Goal: Task Accomplishment & Management: Complete application form

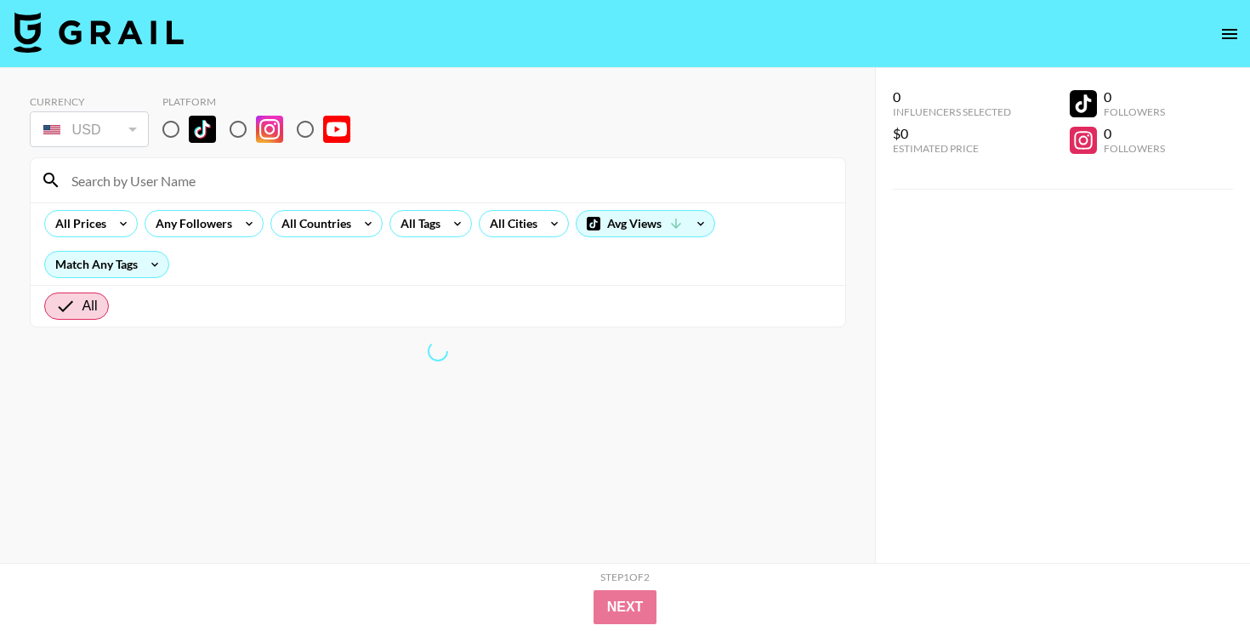
click at [1226, 30] on icon "open drawer" at bounding box center [1229, 34] width 20 height 20
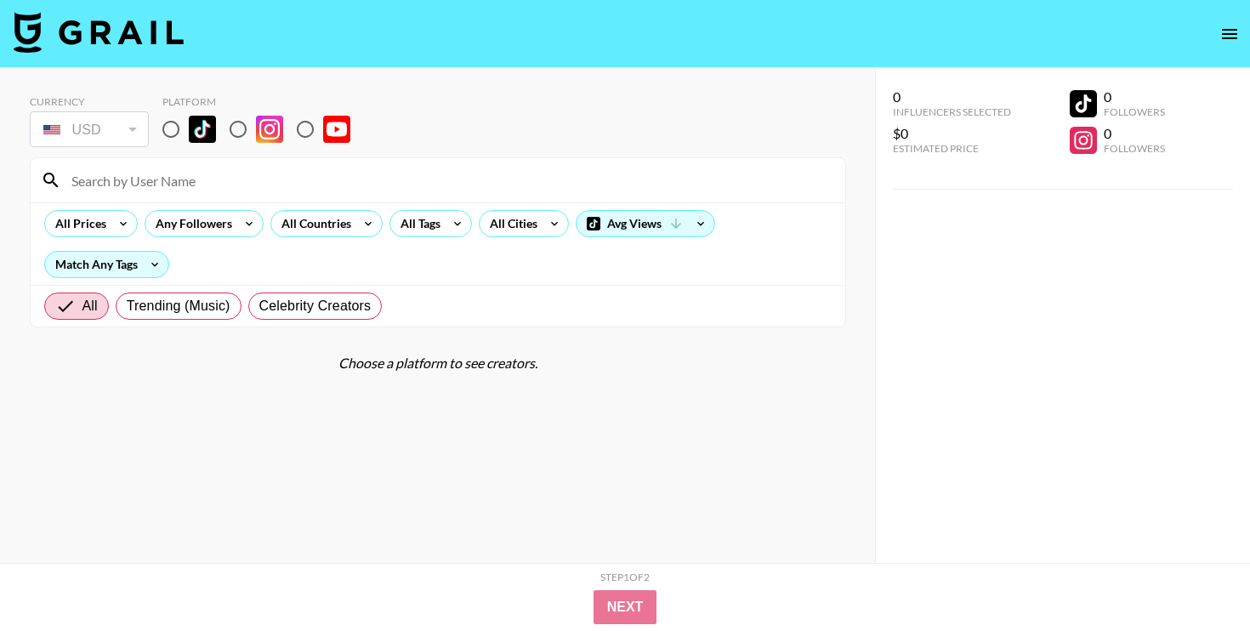
click at [173, 131] on input "radio" at bounding box center [171, 129] width 36 height 36
radio input "true"
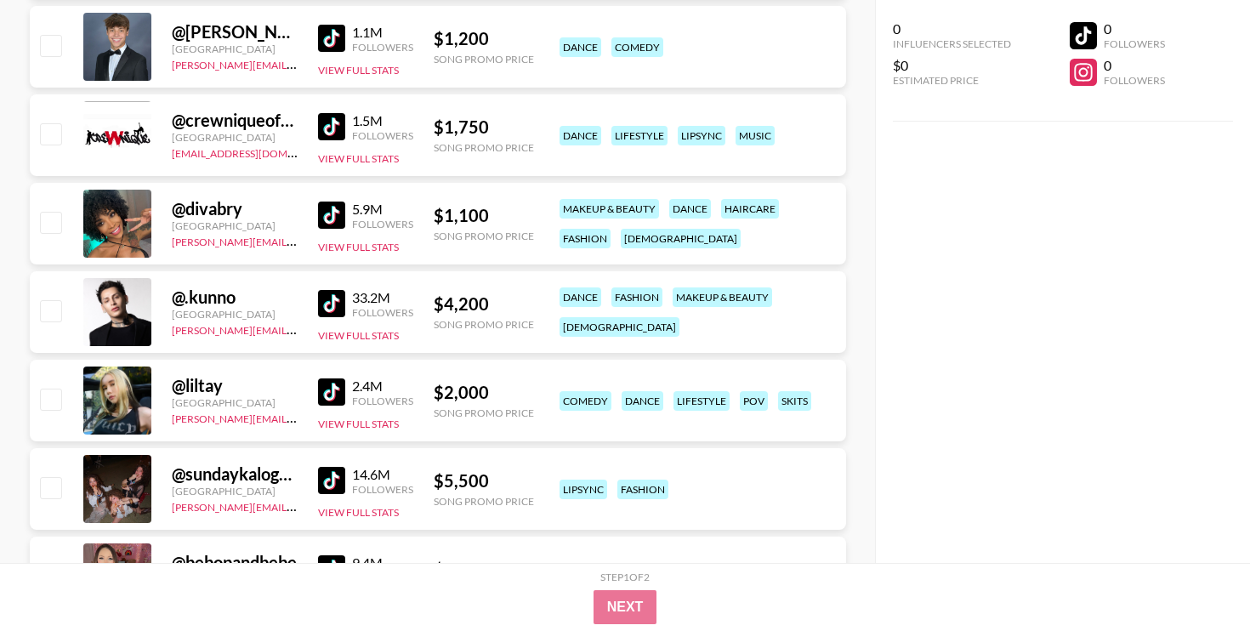
scroll to position [4404, 0]
click at [51, 395] on input "checkbox" at bounding box center [50, 398] width 20 height 20
checkbox input "true"
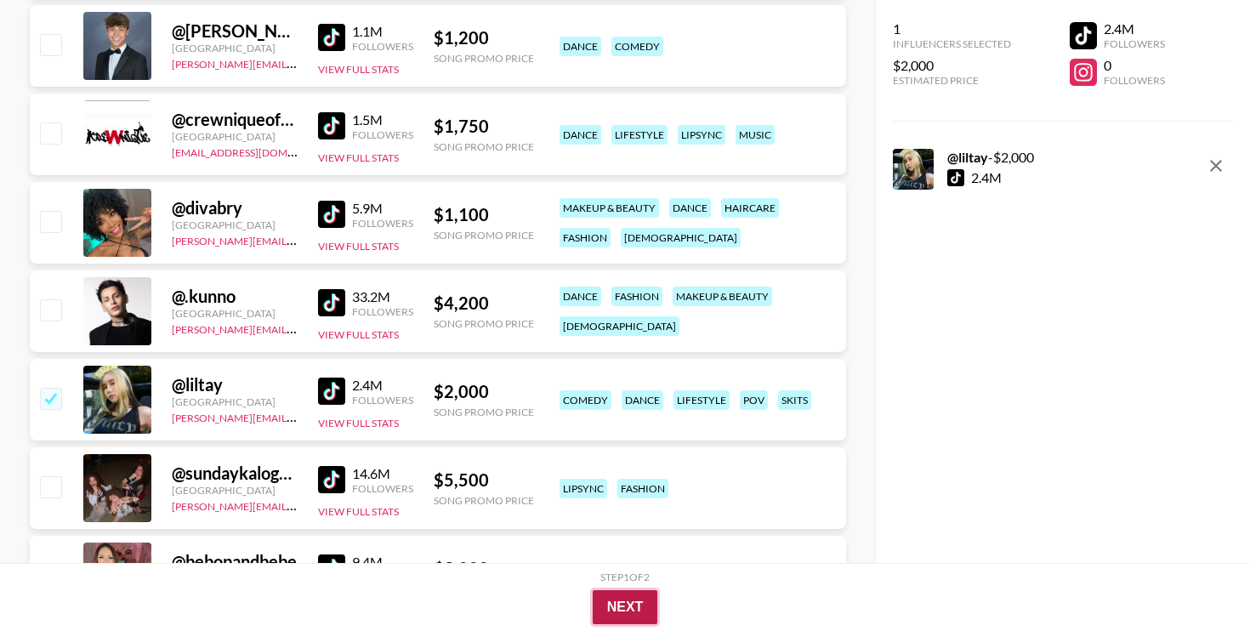
click at [620, 598] on button "Next" at bounding box center [625, 607] width 65 height 34
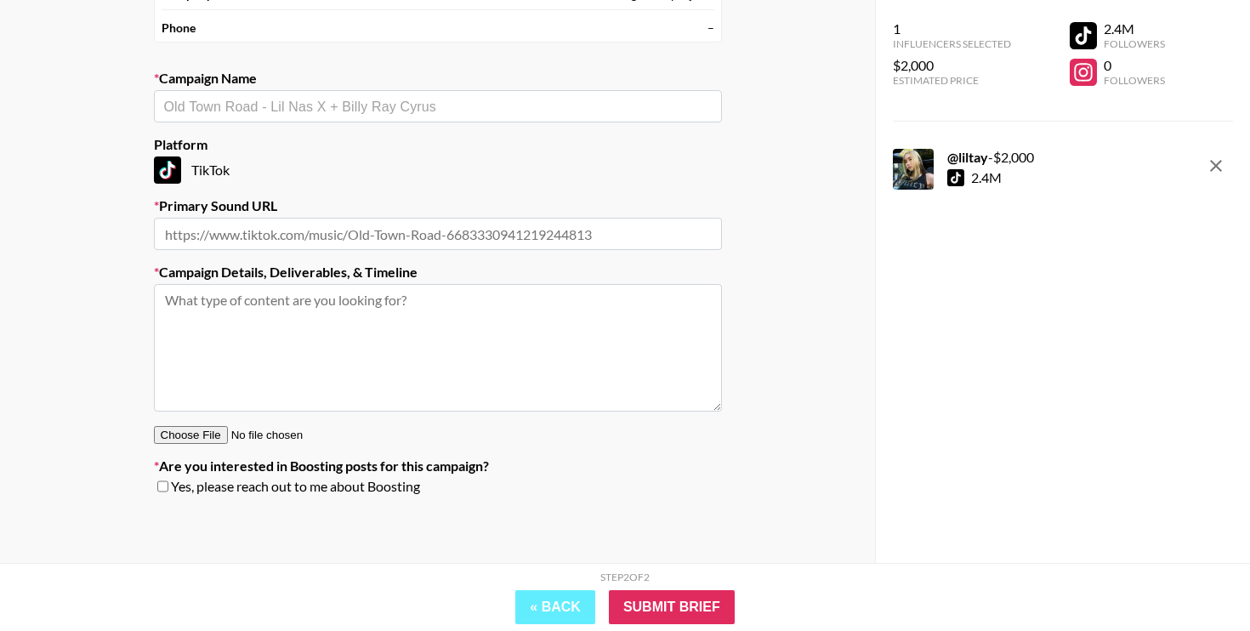
click at [510, 366] on textarea at bounding box center [438, 348] width 568 height 128
click at [645, 241] on input "text" at bounding box center [438, 234] width 568 height 32
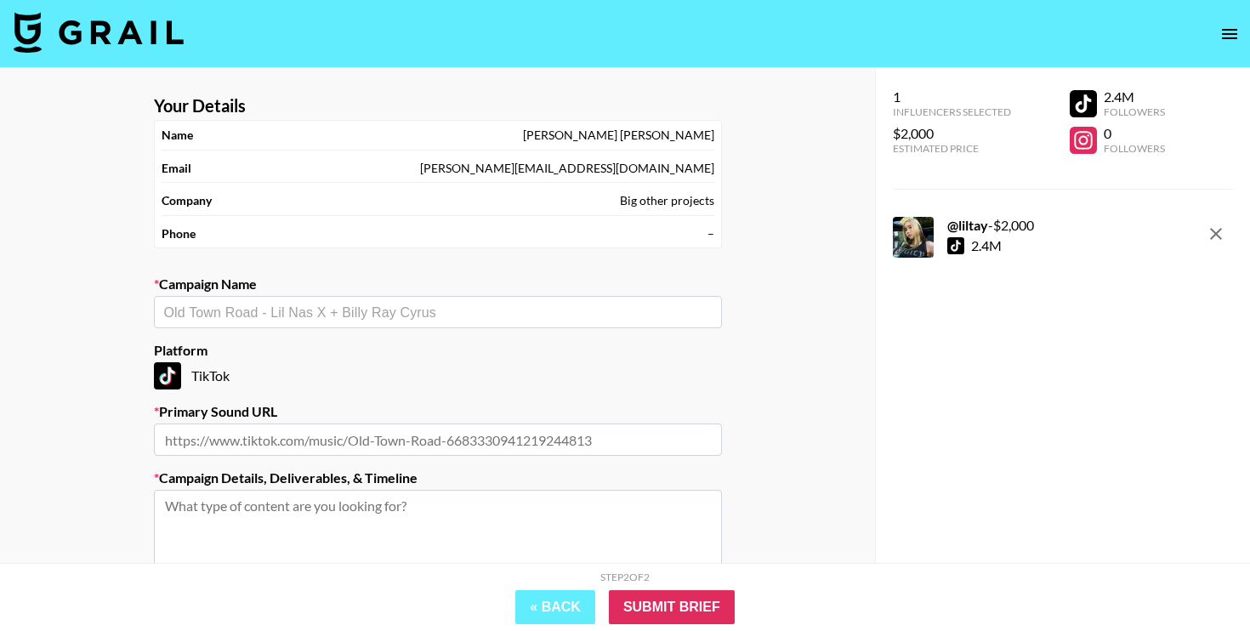
click at [531, 293] on div "Campaign Name ​" at bounding box center [438, 301] width 568 height 53
click at [534, 304] on input "text" at bounding box center [438, 313] width 548 height 20
click at [429, 349] on li "XG Gala" at bounding box center [438, 348] width 568 height 27
type input "XG Gala"
type input "[URL][DOMAIN_NAME]"
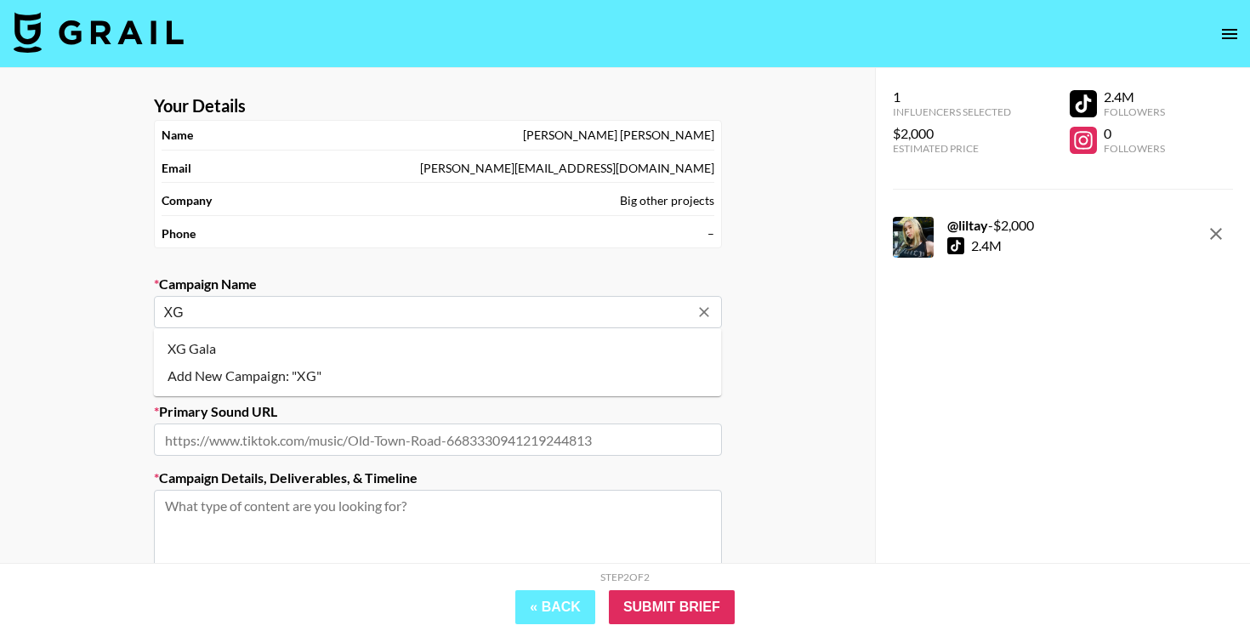
type textarea "TikTok -- Show off an outfit and do a walk similar along the lyrics "Turn the h…"
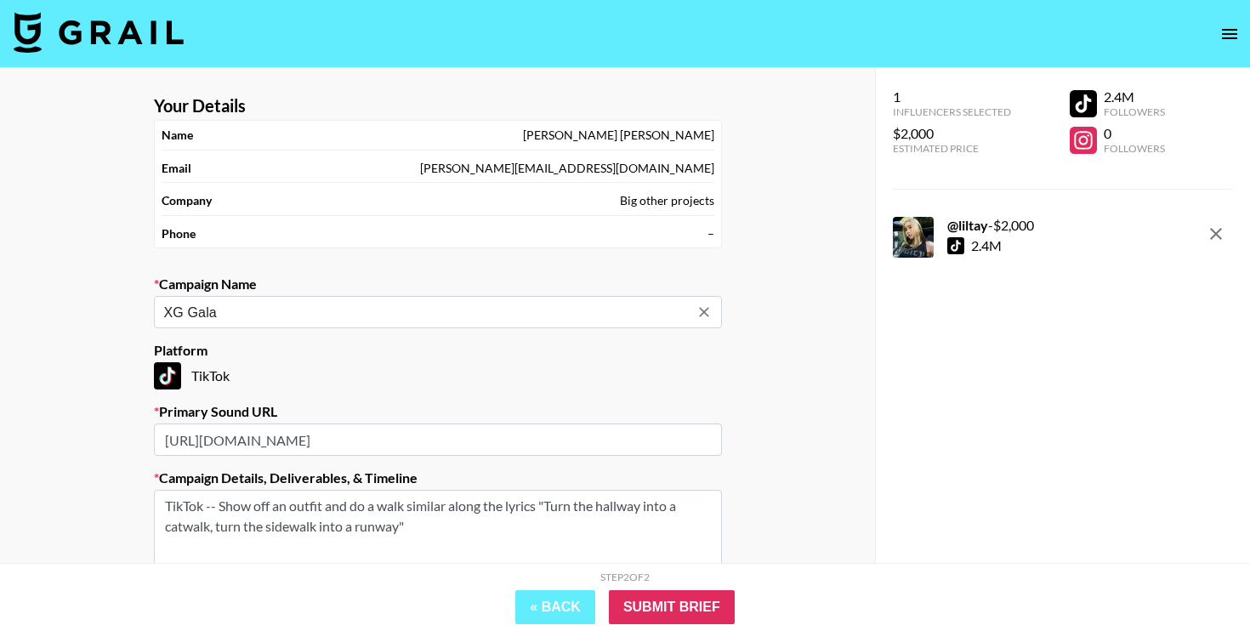
type input "XG Gala"
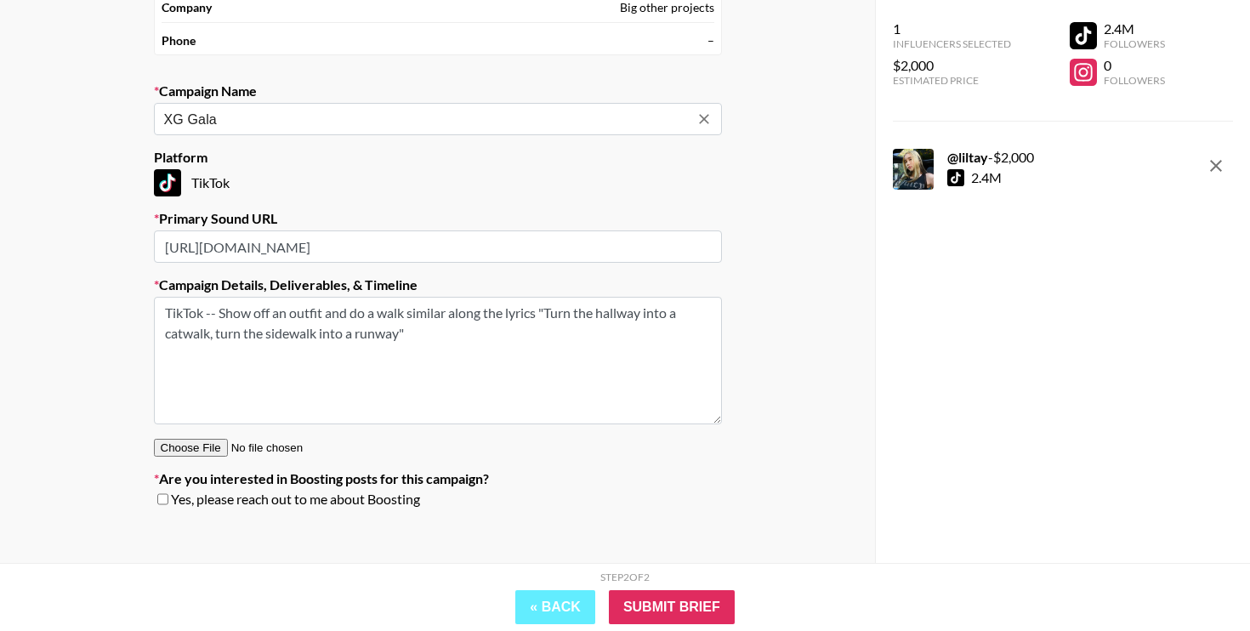
scroll to position [194, 0]
click at [445, 379] on textarea "TikTok -- Show off an outfit and do a walk similar along the lyrics "Turn the h…" at bounding box center [438, 360] width 568 height 128
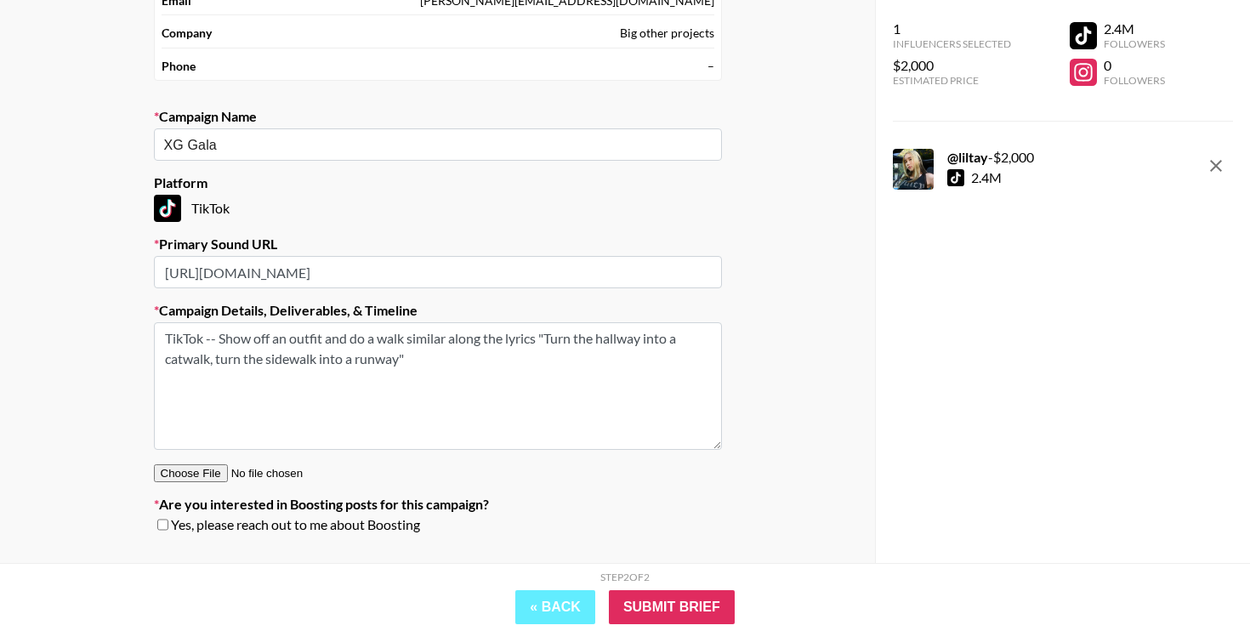
scroll to position [206, 0]
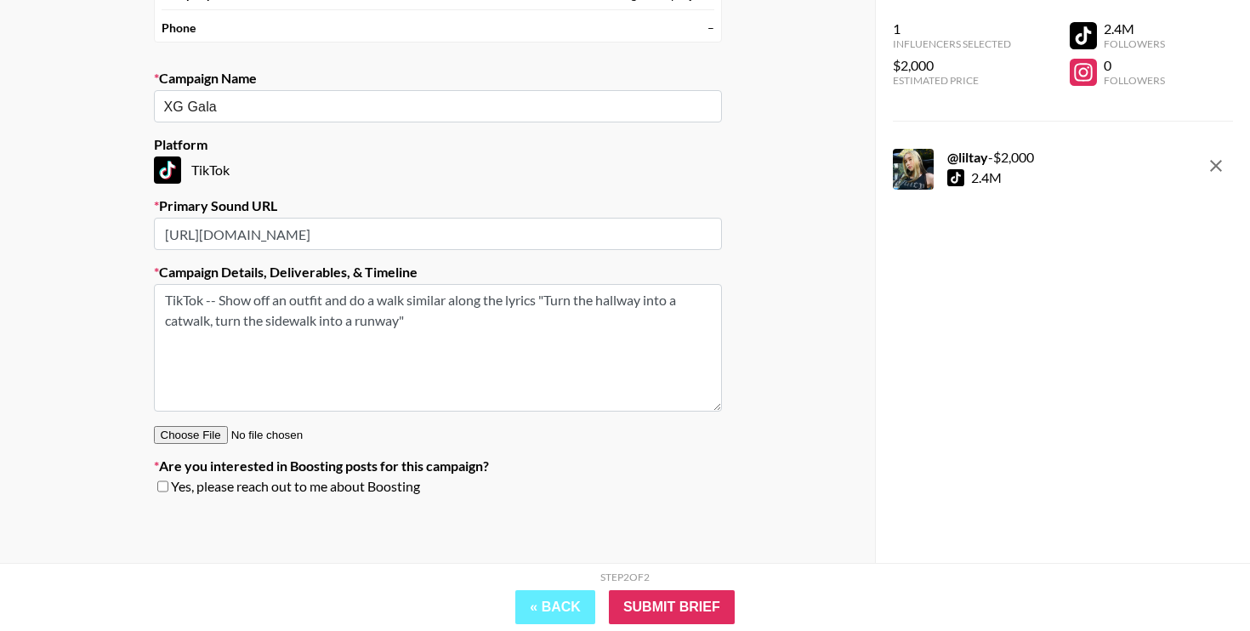
click at [243, 488] on span "Yes, please reach out to me about Boosting" at bounding box center [295, 486] width 249 height 17
click at [176, 489] on span "Yes, please reach out to me about Boosting" at bounding box center [295, 486] width 249 height 17
click at [160, 488] on input "checkbox" at bounding box center [162, 486] width 11 height 12
checkbox input "true"
click at [555, 598] on button "« Back" at bounding box center [555, 607] width 80 height 34
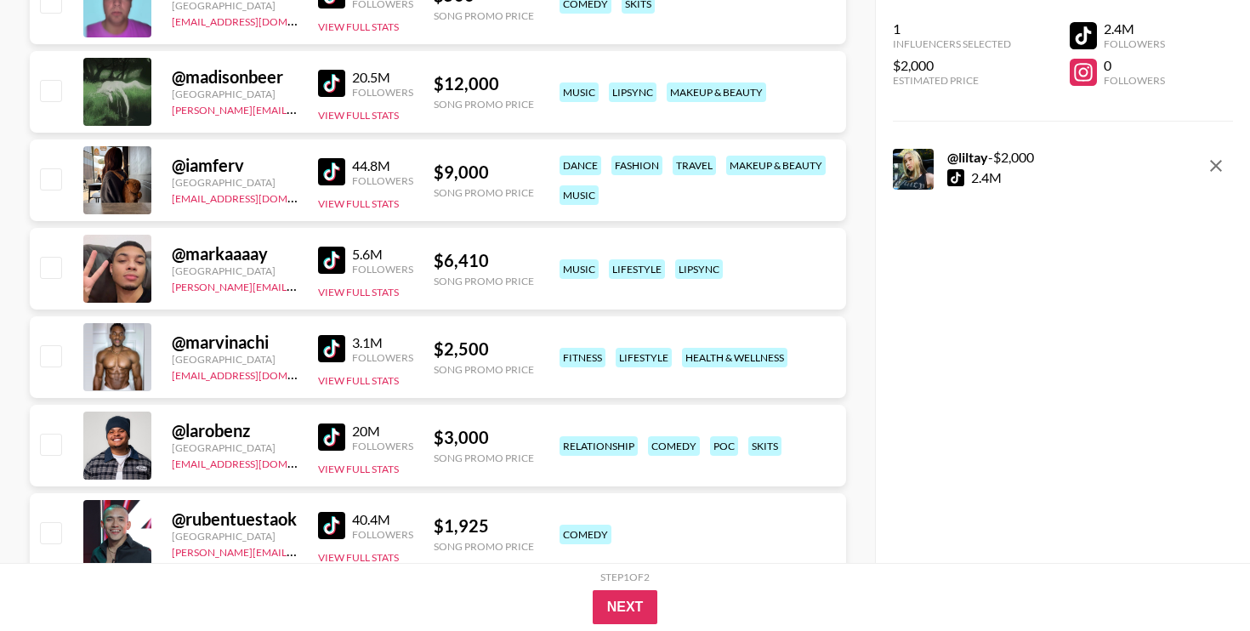
scroll to position [0, 0]
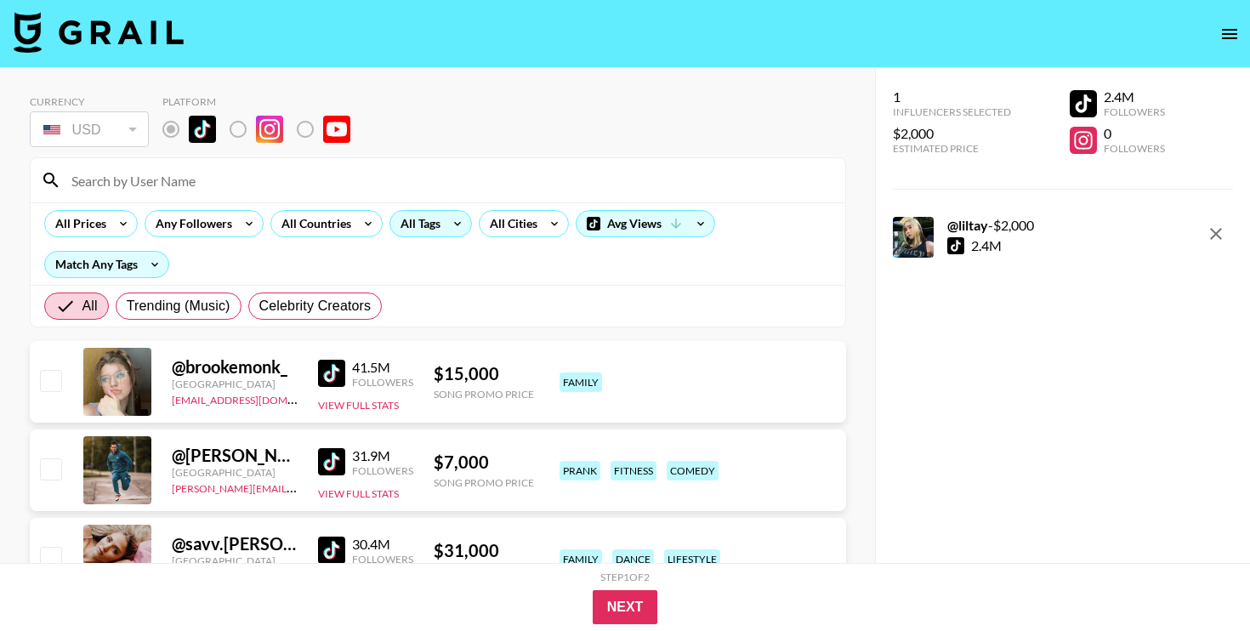
click at [421, 219] on div "All Tags" at bounding box center [417, 224] width 54 height 26
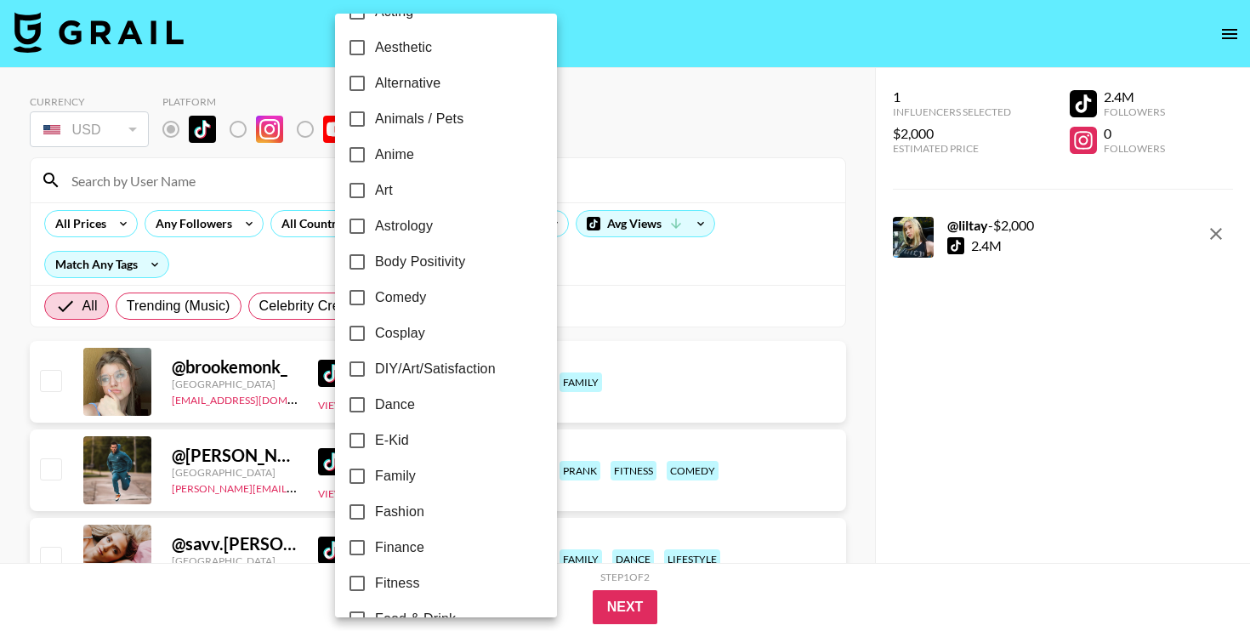
scroll to position [71, 0]
click at [383, 402] on span "Dance" at bounding box center [395, 403] width 40 height 20
click at [375, 402] on input "Dance" at bounding box center [357, 403] width 36 height 36
checkbox input "true"
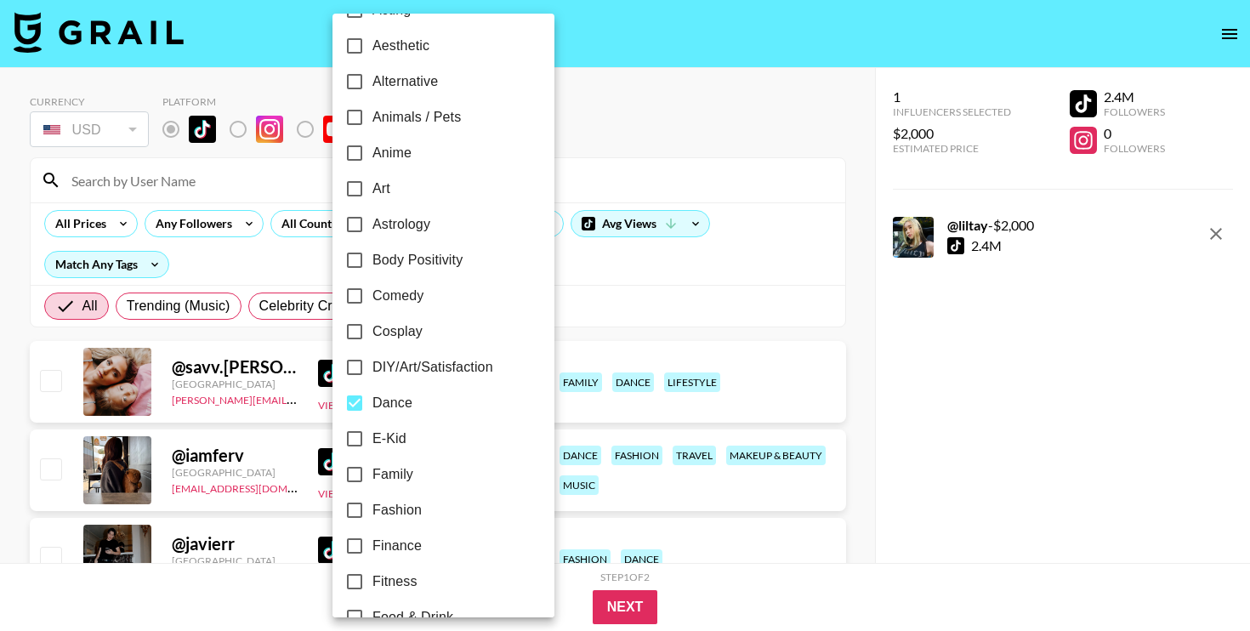
click at [558, 297] on div at bounding box center [625, 315] width 1250 height 631
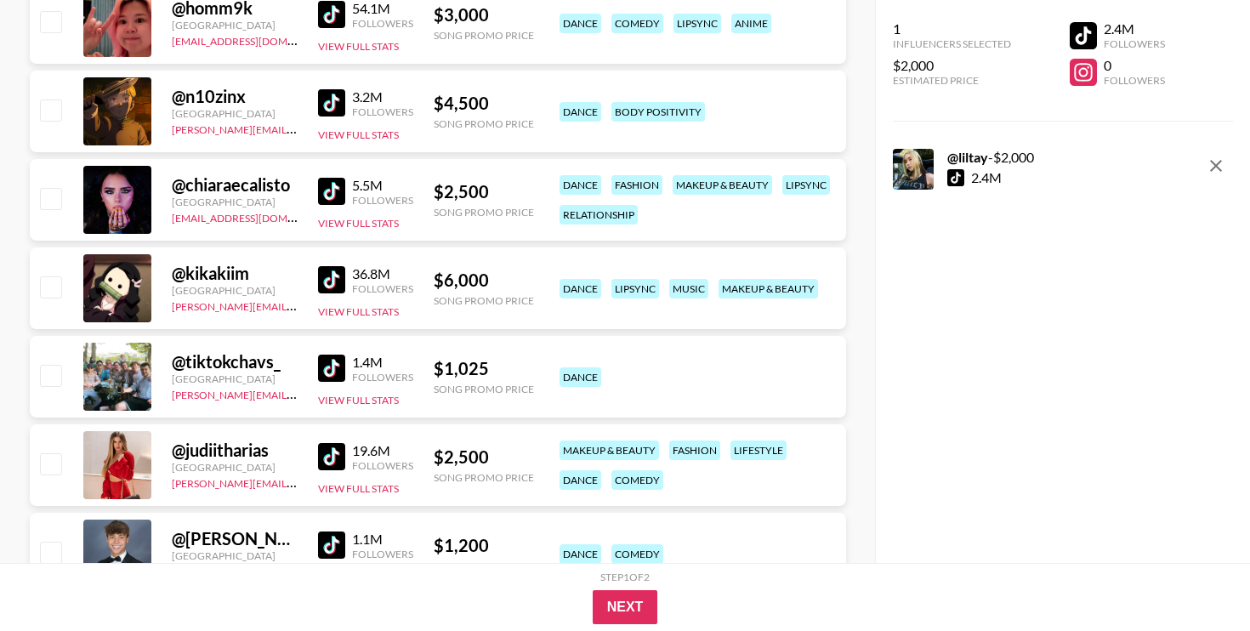
scroll to position [981, 0]
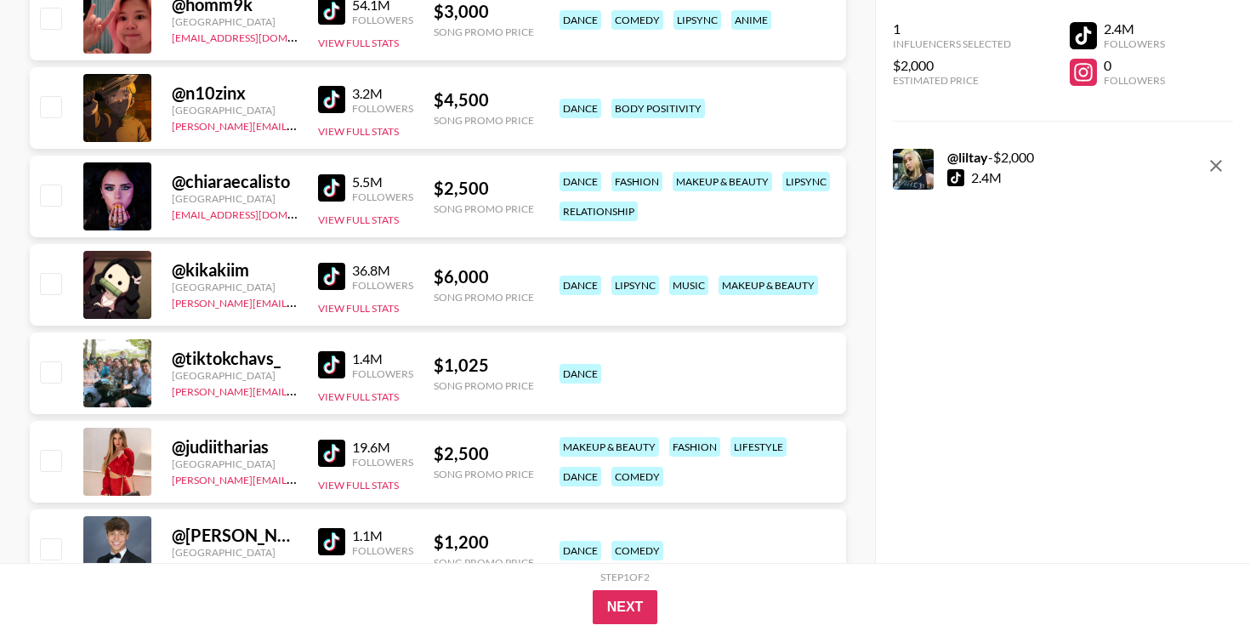
click at [340, 365] on img at bounding box center [331, 364] width 27 height 27
click at [52, 370] on input "checkbox" at bounding box center [50, 371] width 20 height 20
checkbox input "true"
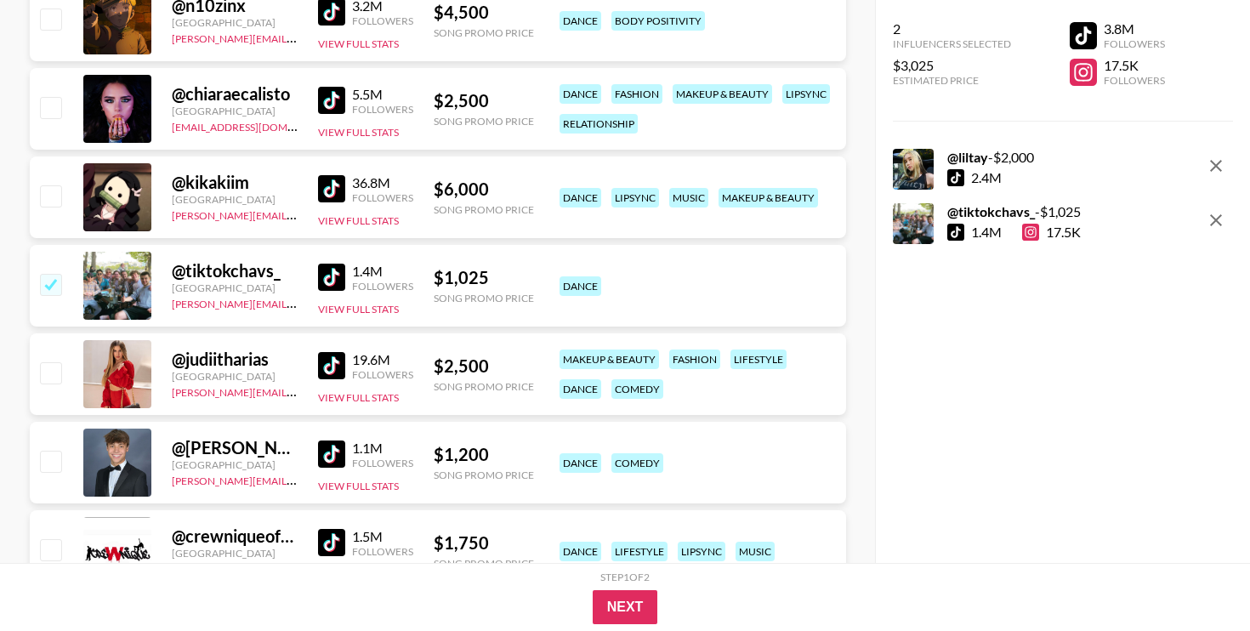
scroll to position [0, 0]
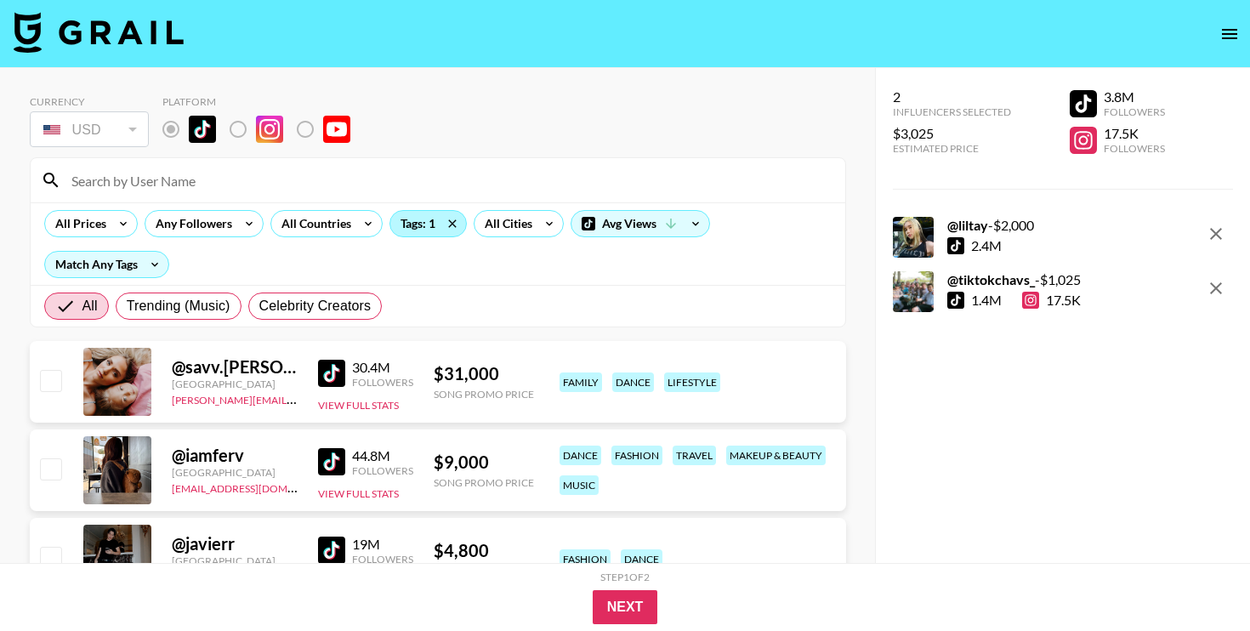
click at [418, 230] on div "Tags: 1" at bounding box center [428, 224] width 76 height 26
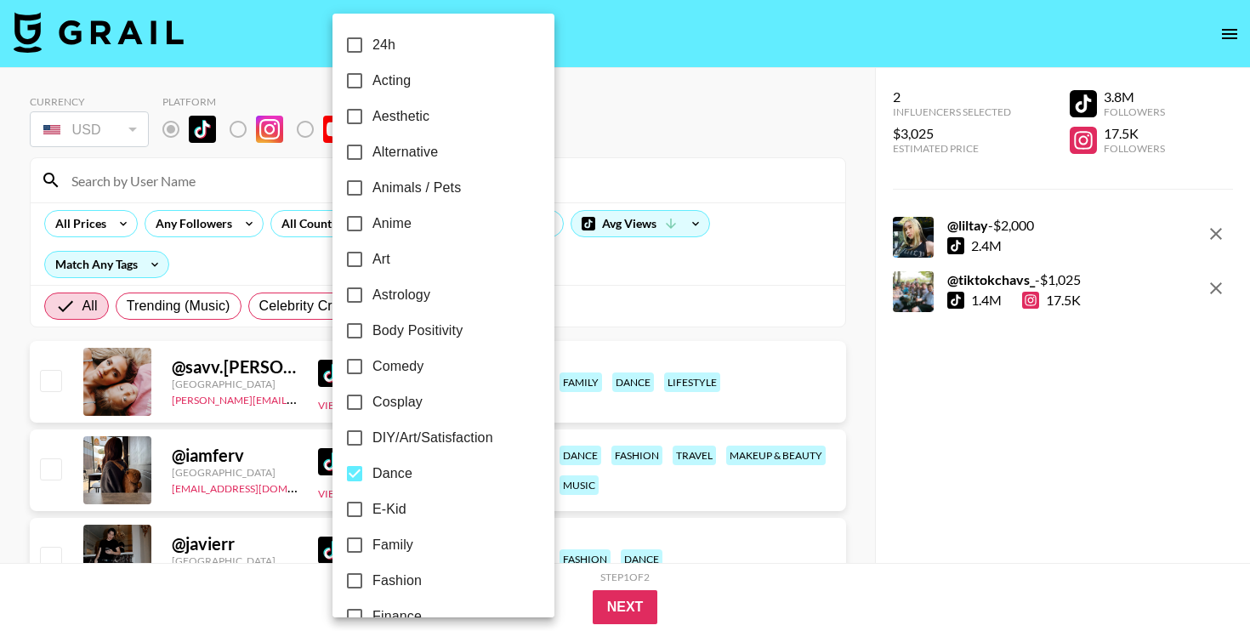
click at [405, 224] on span "Anime" at bounding box center [391, 223] width 39 height 20
click at [372, 224] on input "Anime" at bounding box center [355, 224] width 36 height 36
checkbox input "true"
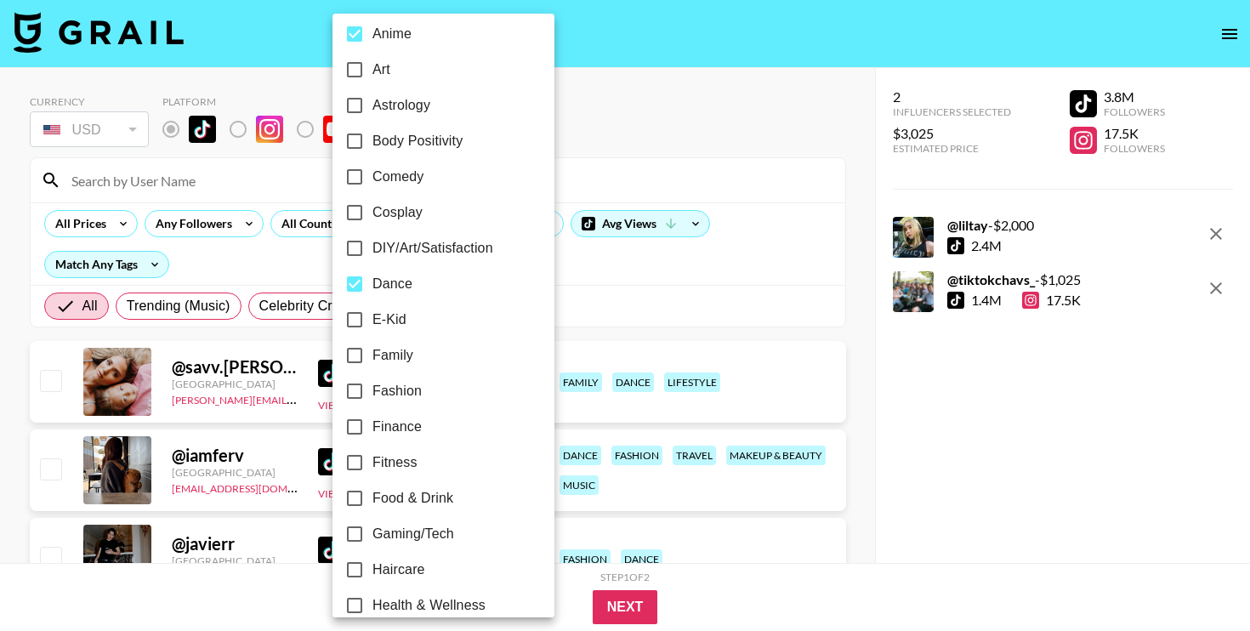
scroll to position [196, 0]
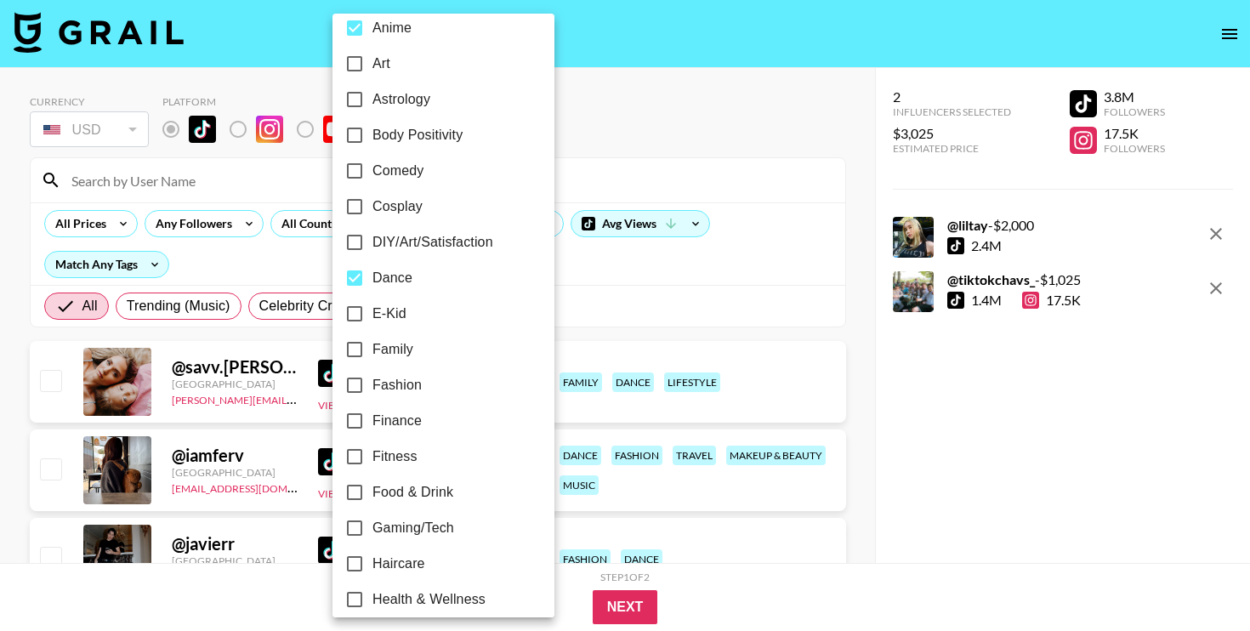
click at [393, 381] on span "Fashion" at bounding box center [396, 385] width 49 height 20
click at [372, 381] on input "Fashion" at bounding box center [355, 385] width 36 height 36
checkbox input "true"
click at [574, 293] on div at bounding box center [625, 315] width 1250 height 631
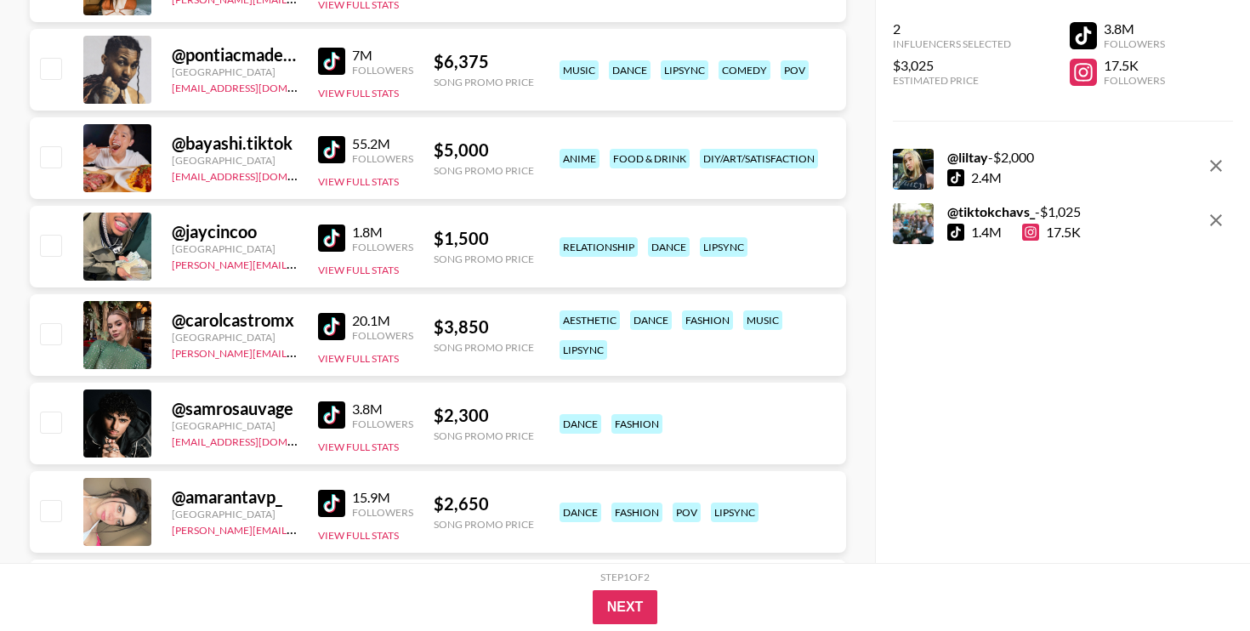
scroll to position [2260, 0]
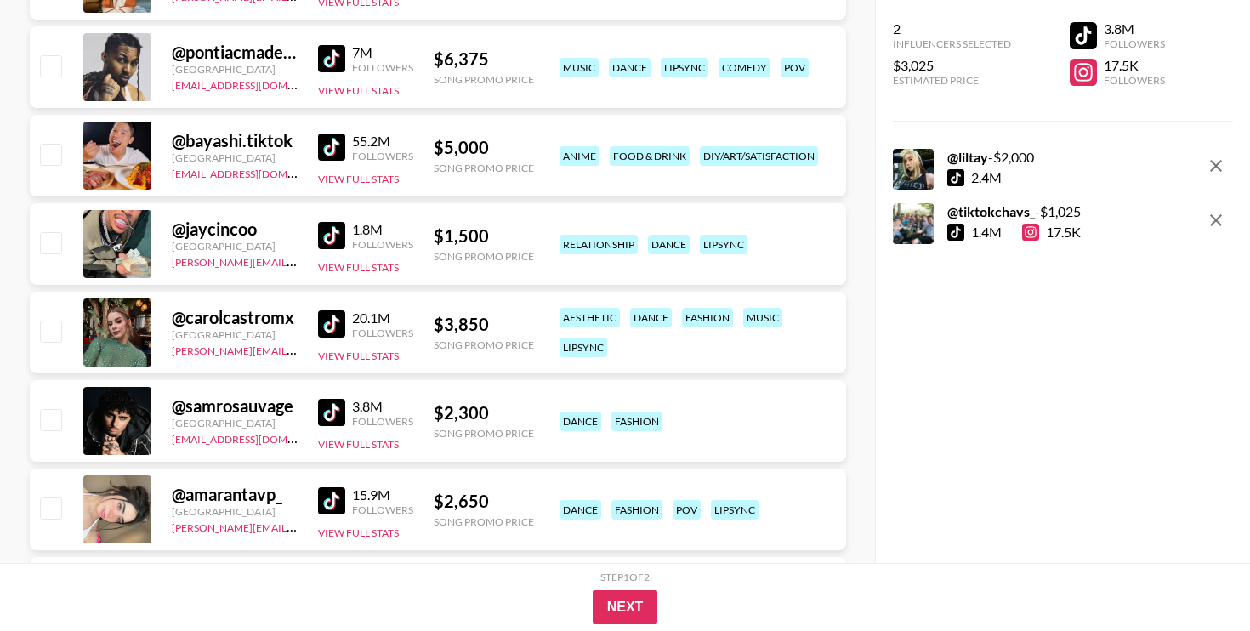
click at [49, 332] on input "checkbox" at bounding box center [50, 331] width 20 height 20
checkbox input "true"
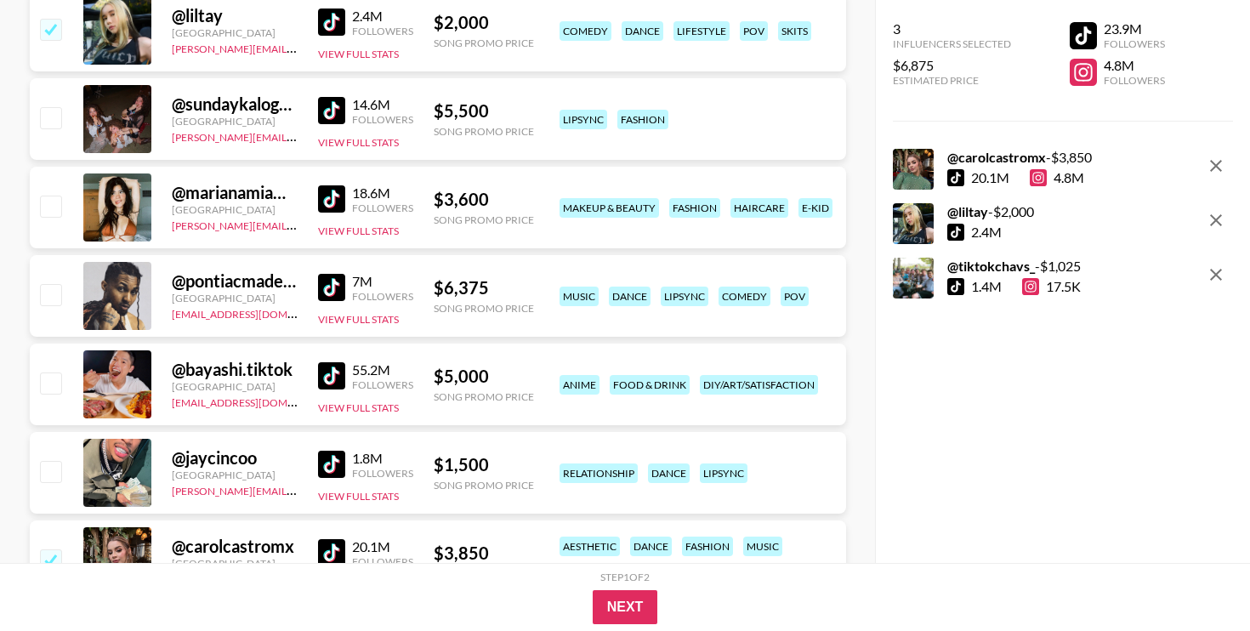
scroll to position [2029, 0]
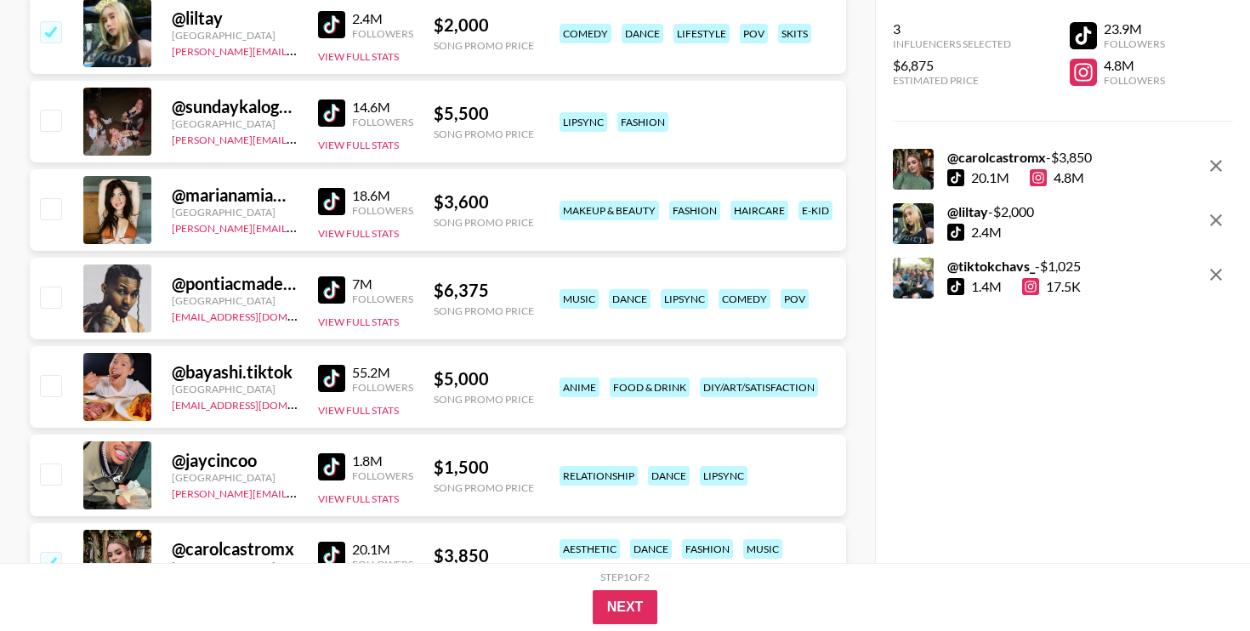
click at [49, 204] on input "checkbox" at bounding box center [50, 208] width 20 height 20
checkbox input "true"
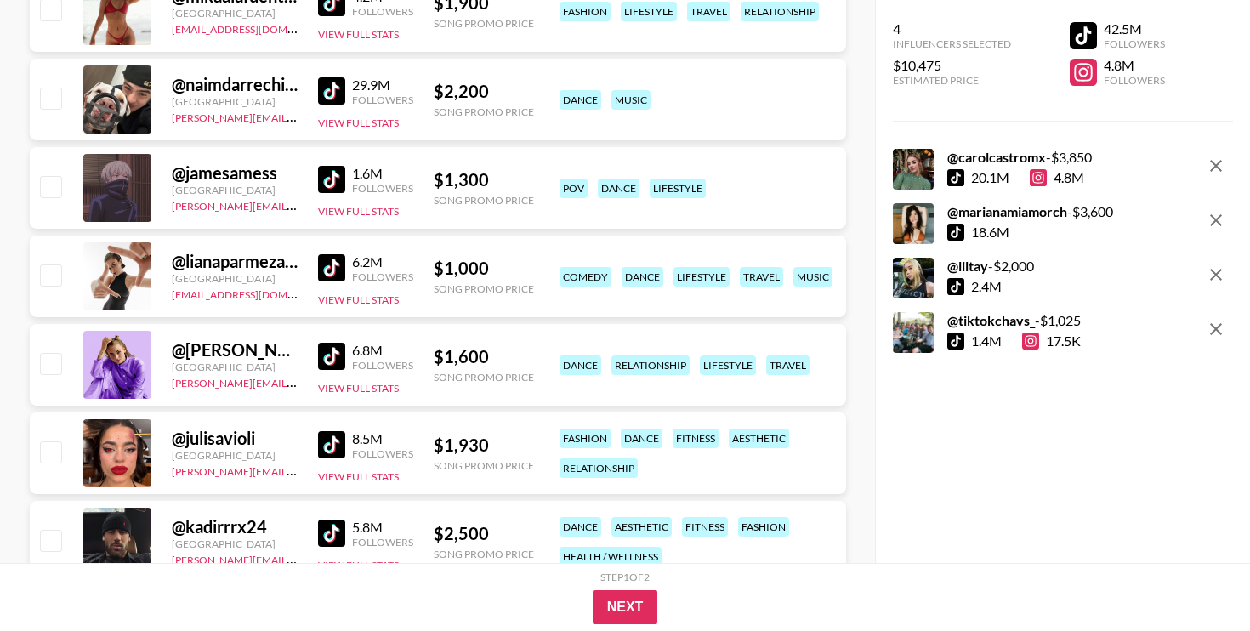
scroll to position [4000, 0]
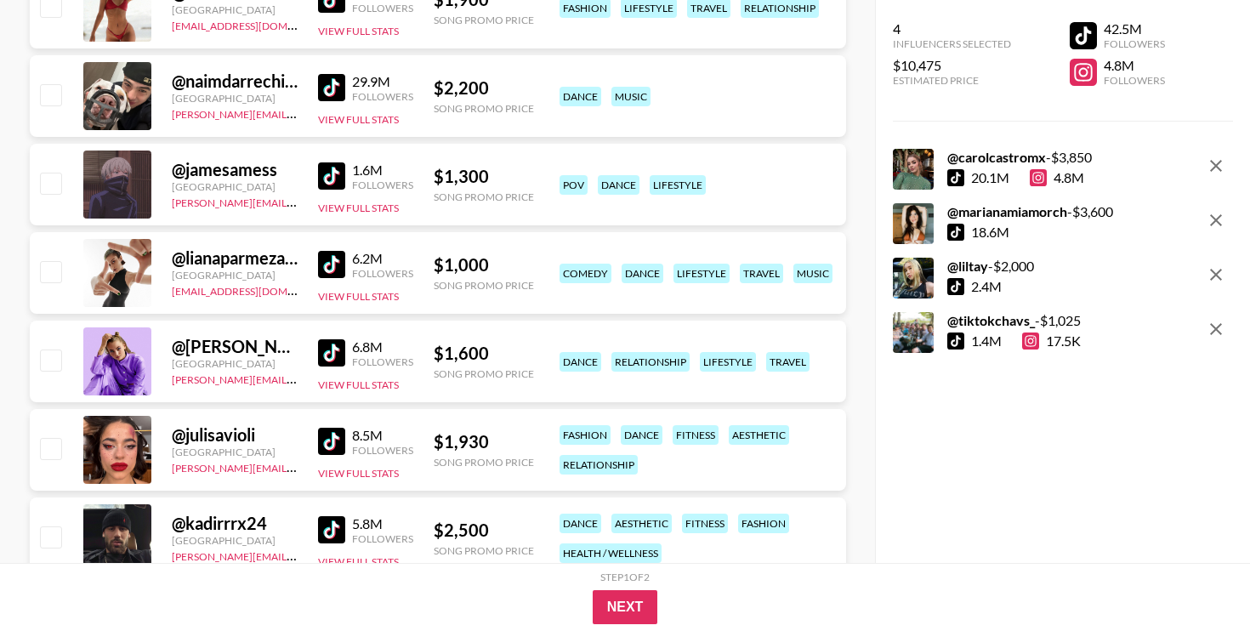
click at [55, 272] on input "checkbox" at bounding box center [50, 271] width 20 height 20
checkbox input "true"
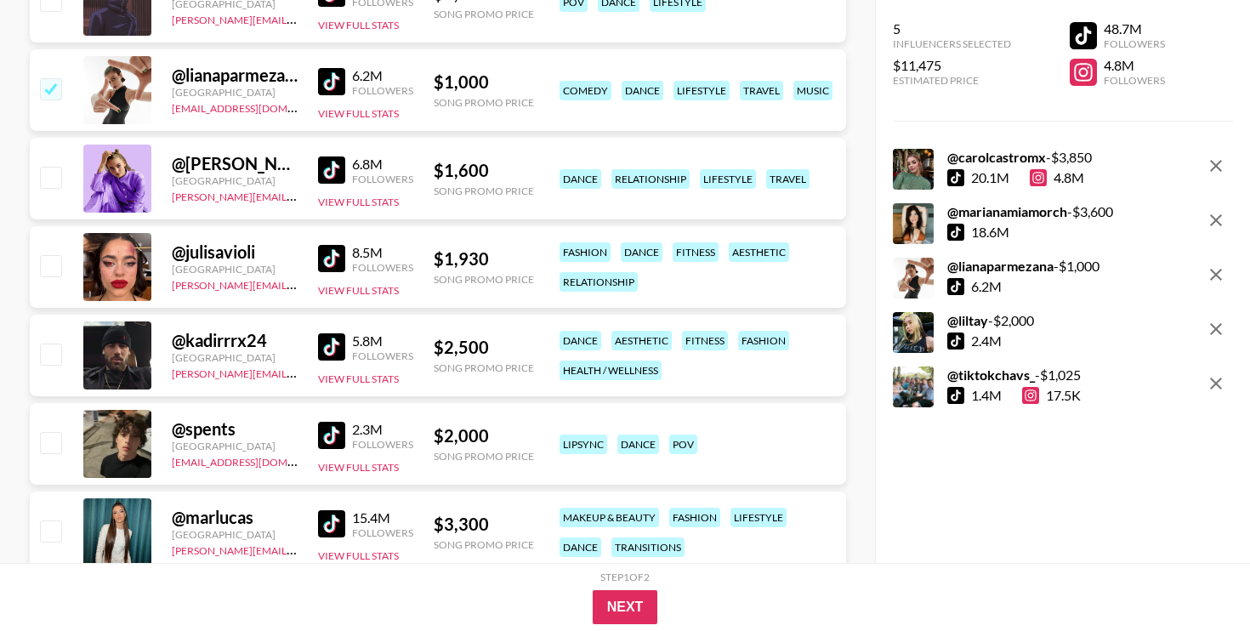
scroll to position [4184, 0]
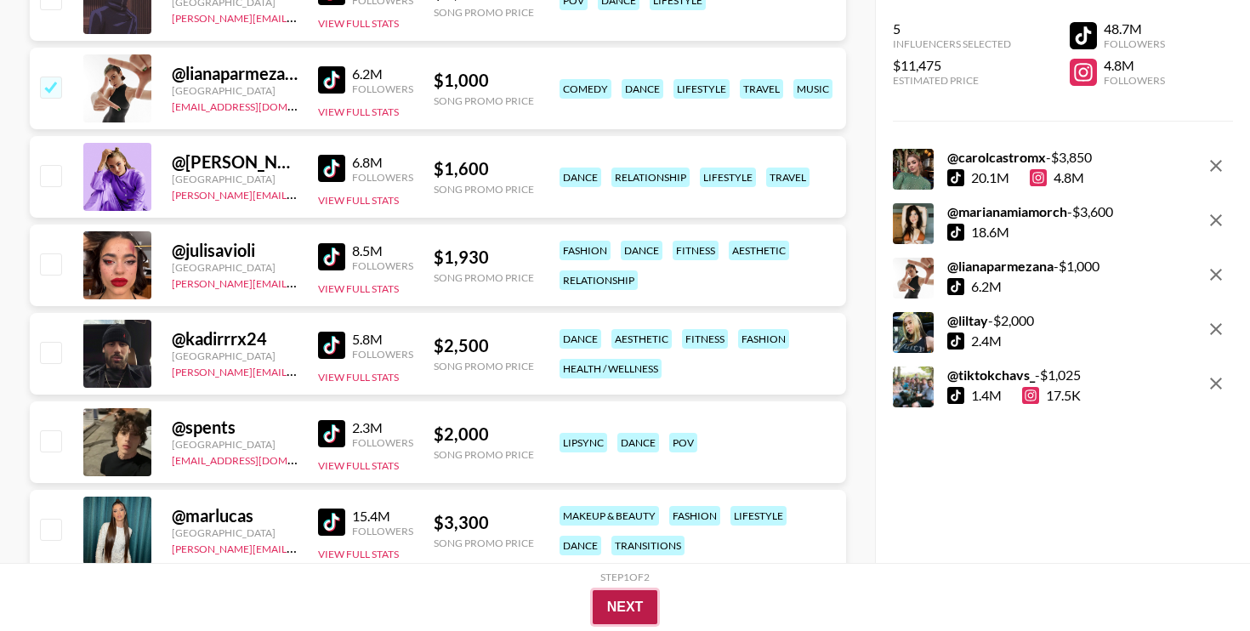
click at [615, 602] on button "Next" at bounding box center [625, 607] width 65 height 34
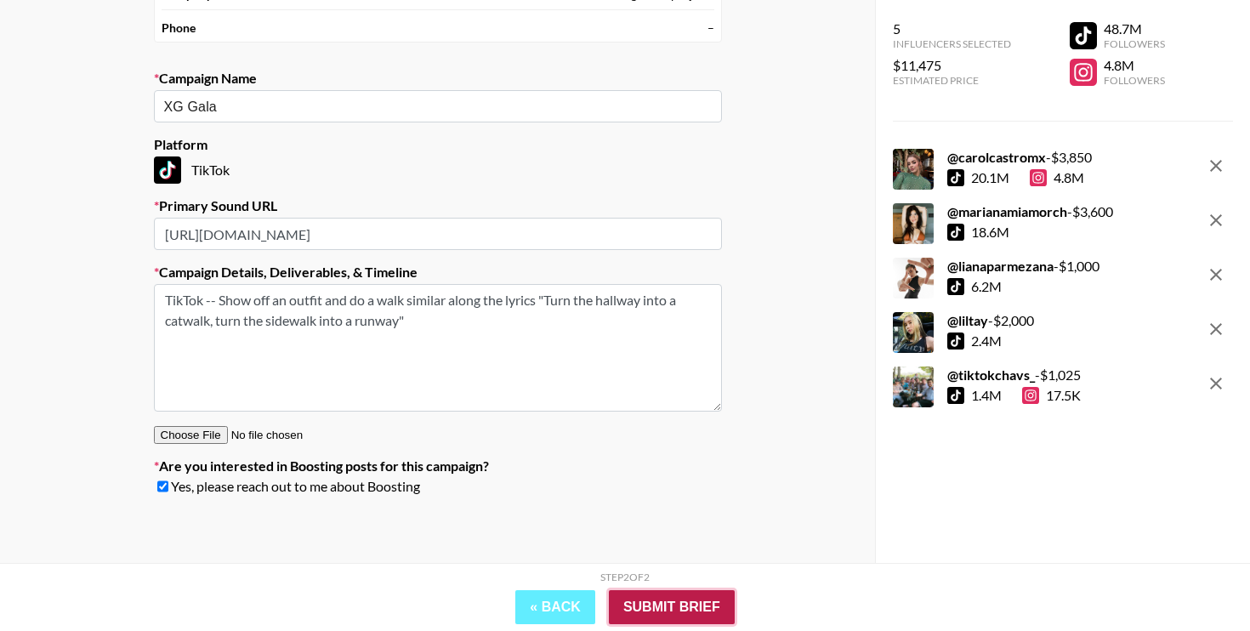
click at [670, 599] on input "Submit Brief" at bounding box center [672, 607] width 126 height 34
